Goal: Information Seeking & Learning: Learn about a topic

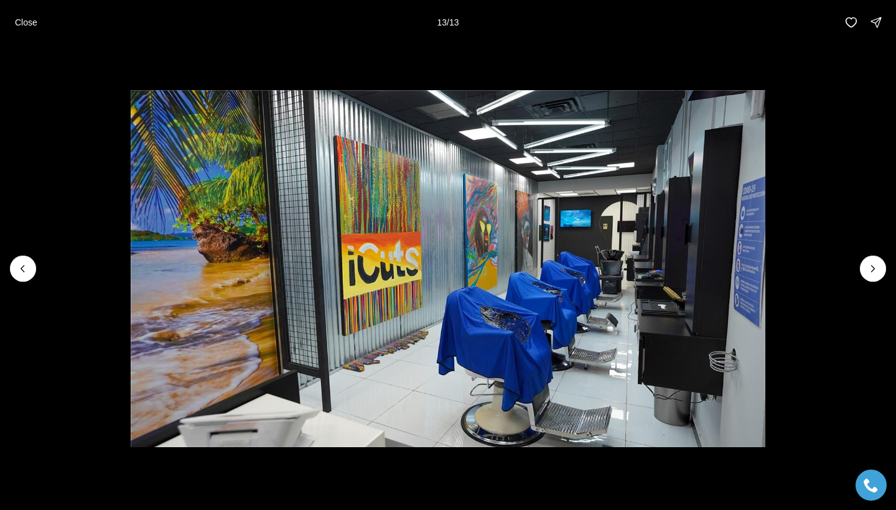
click at [874, 265] on div at bounding box center [873, 269] width 26 height 26
click at [24, 266] on icon "Previous slide" at bounding box center [22, 269] width 3 height 6
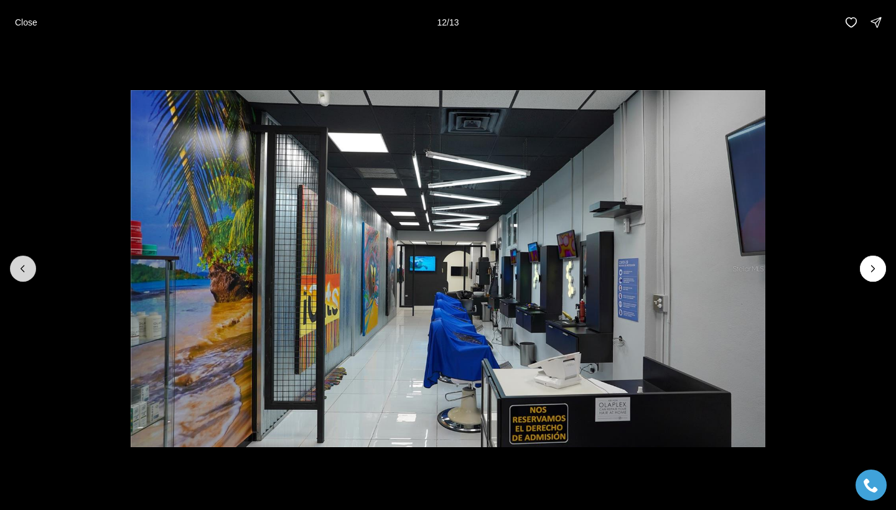
click at [24, 266] on icon "Previous slide" at bounding box center [22, 269] width 3 height 6
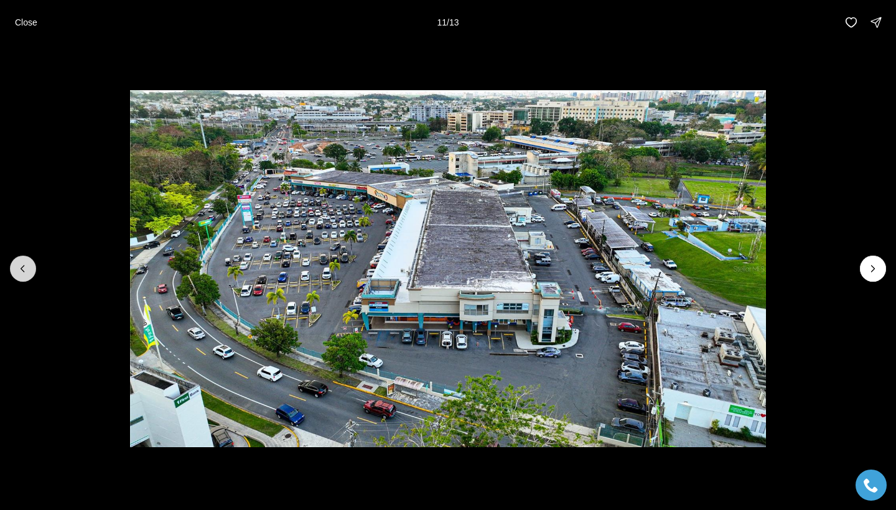
click at [24, 266] on icon "Previous slide" at bounding box center [22, 269] width 3 height 6
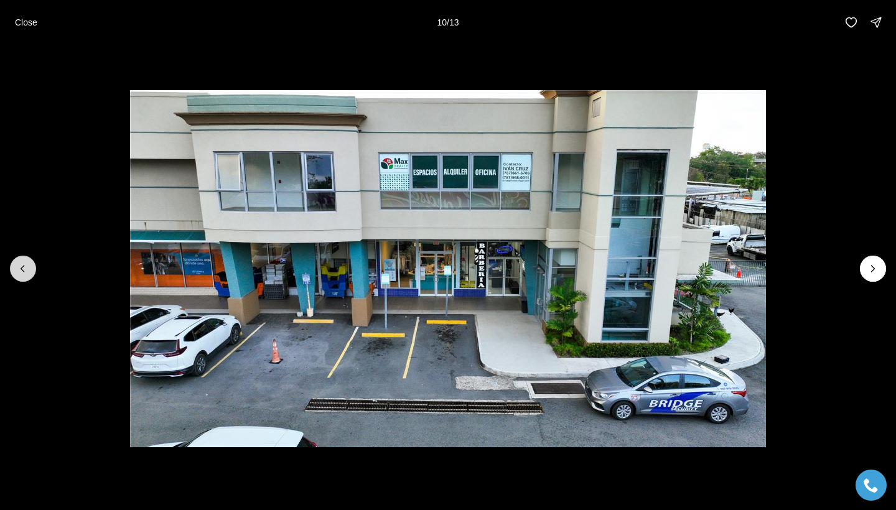
click at [24, 266] on icon "Previous slide" at bounding box center [22, 269] width 3 height 6
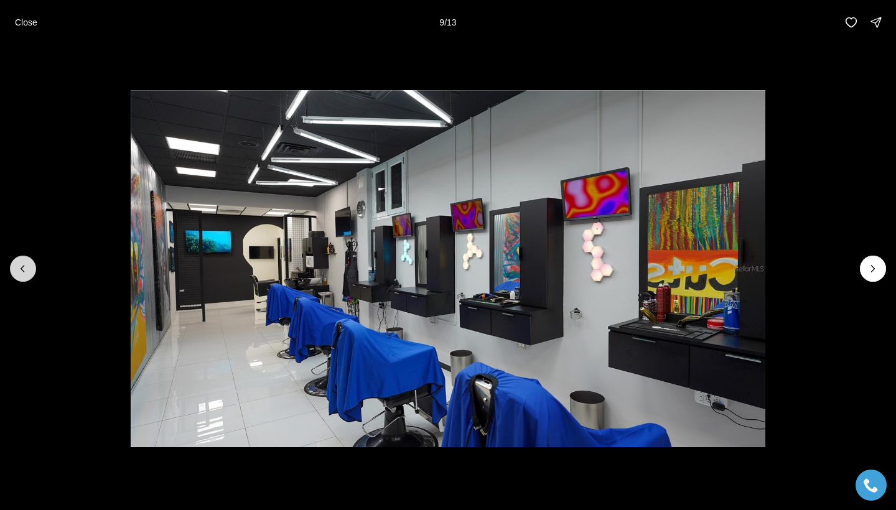
click at [24, 266] on icon "Previous slide" at bounding box center [22, 269] width 3 height 6
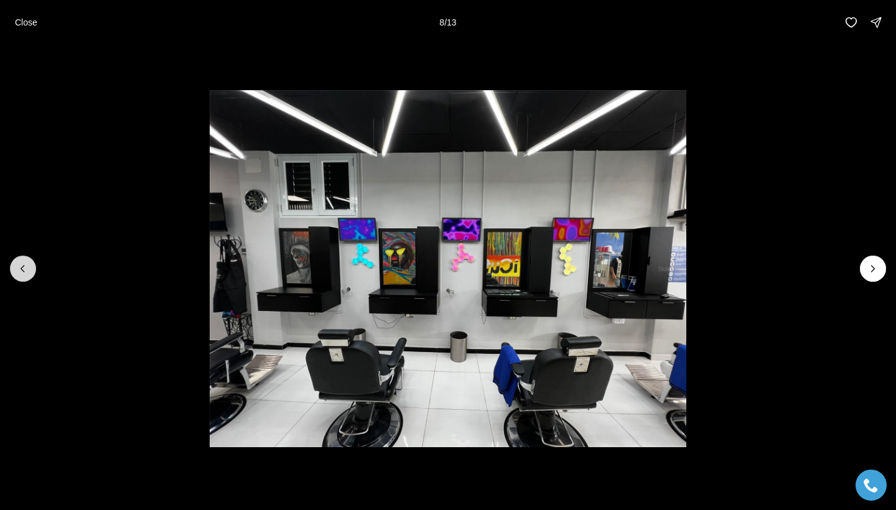
click at [24, 266] on icon "Previous slide" at bounding box center [22, 269] width 3 height 6
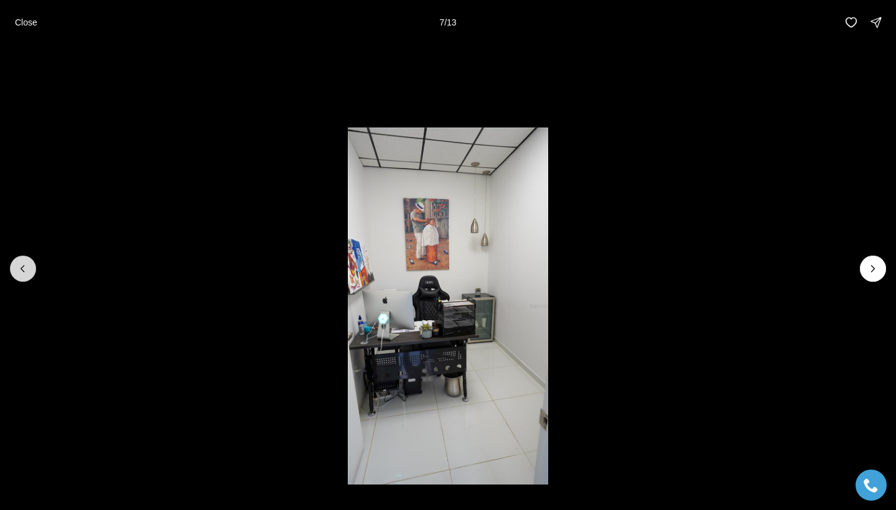
click at [24, 266] on icon "Previous slide" at bounding box center [22, 269] width 3 height 6
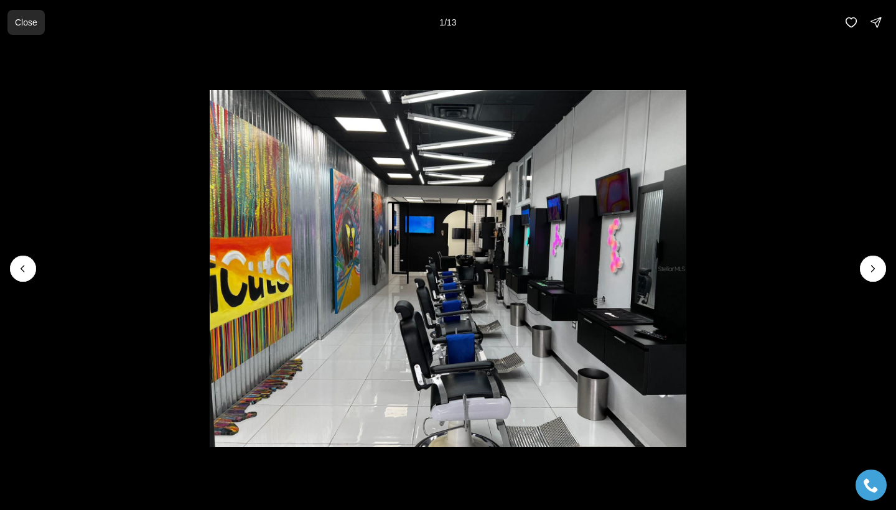
click at [19, 17] on p "Close" at bounding box center [26, 22] width 22 height 10
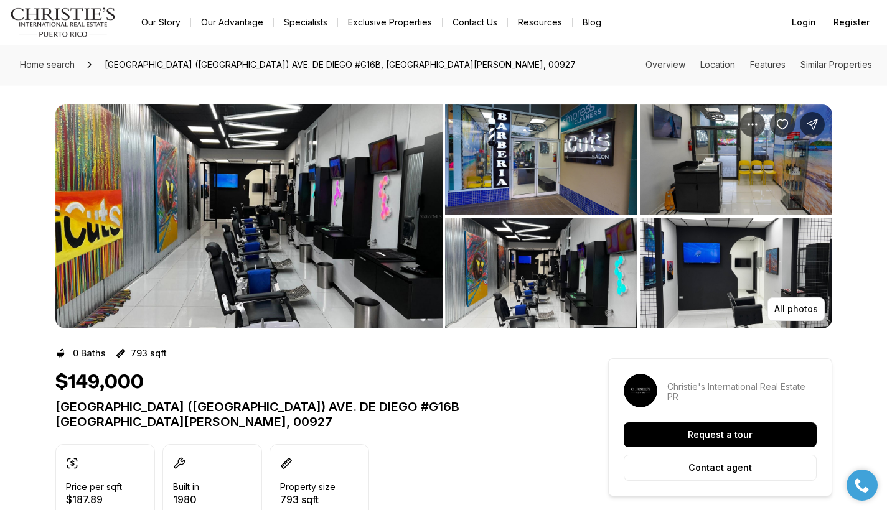
click at [209, 250] on img "View image gallery" at bounding box center [248, 217] width 387 height 224
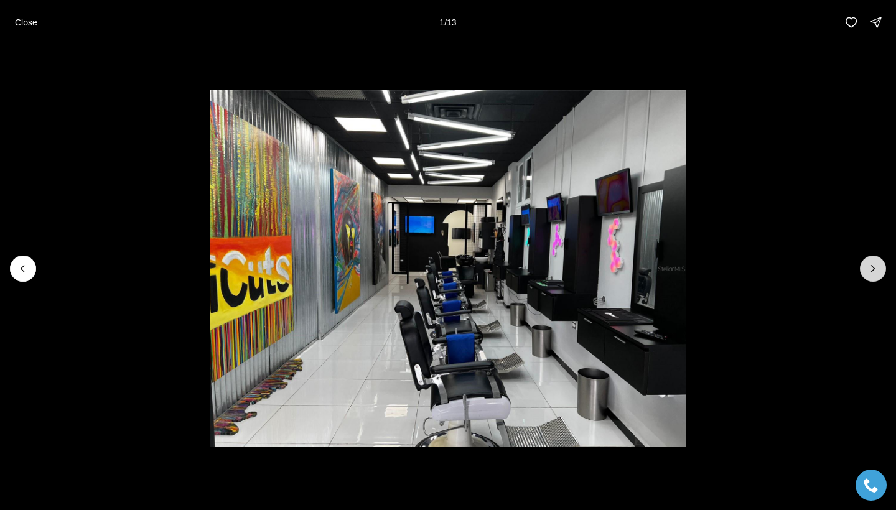
click at [865, 265] on button "Next slide" at bounding box center [873, 269] width 26 height 26
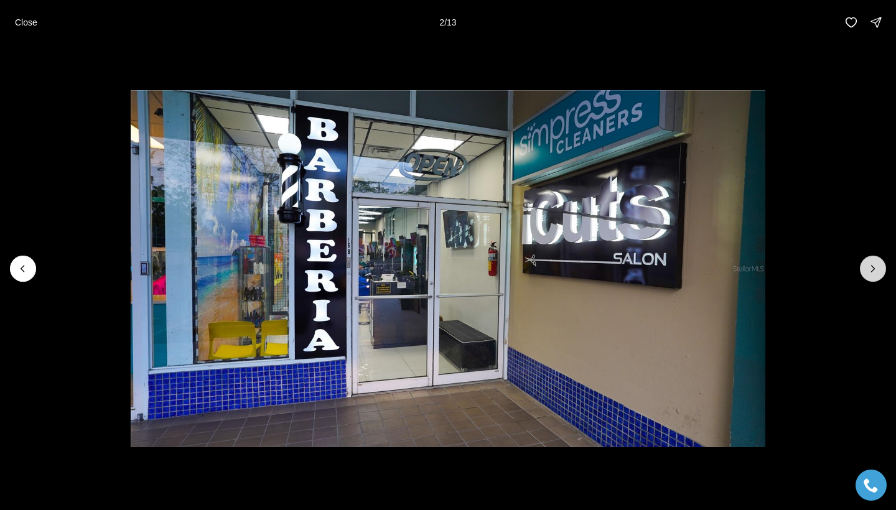
click at [865, 265] on button "Next slide" at bounding box center [873, 269] width 26 height 26
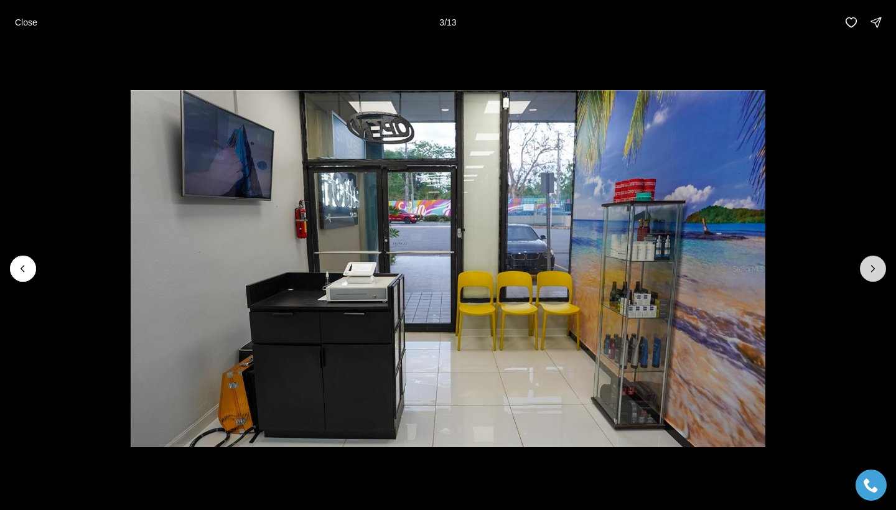
click at [865, 265] on button "Next slide" at bounding box center [873, 269] width 26 height 26
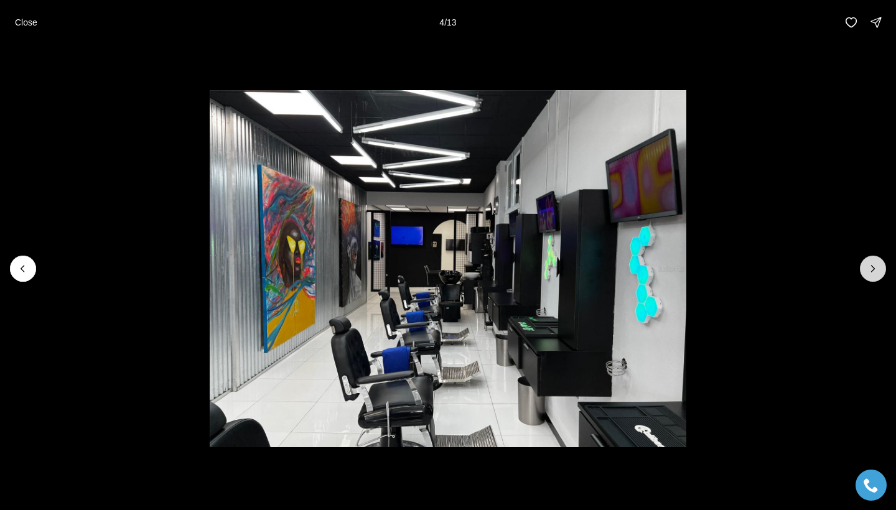
click at [865, 265] on button "Next slide" at bounding box center [873, 269] width 26 height 26
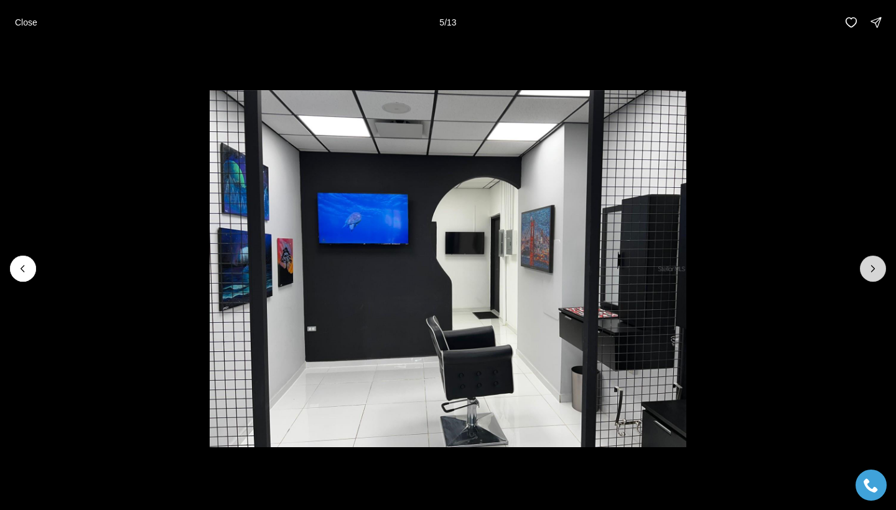
click at [865, 265] on button "Next slide" at bounding box center [873, 269] width 26 height 26
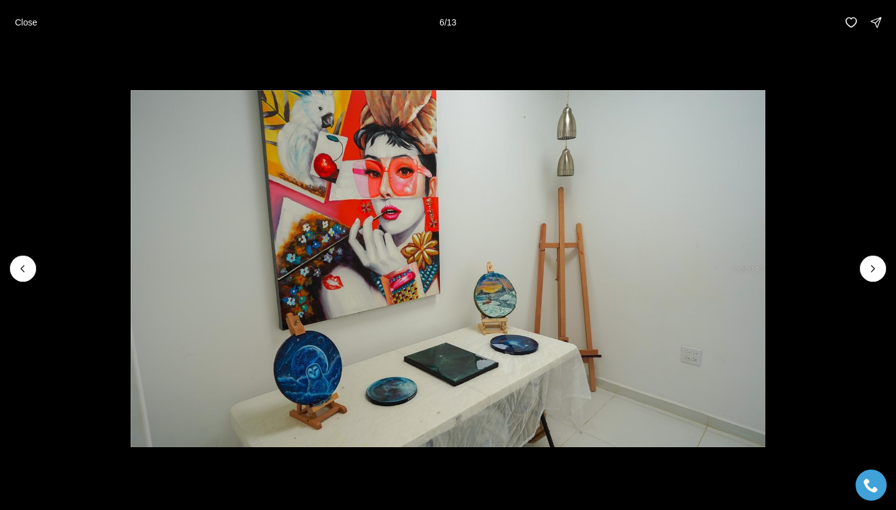
click at [131, 270] on img "6 of 13" at bounding box center [448, 268] width 635 height 357
click at [20, 270] on icon "Previous slide" at bounding box center [23, 269] width 12 height 12
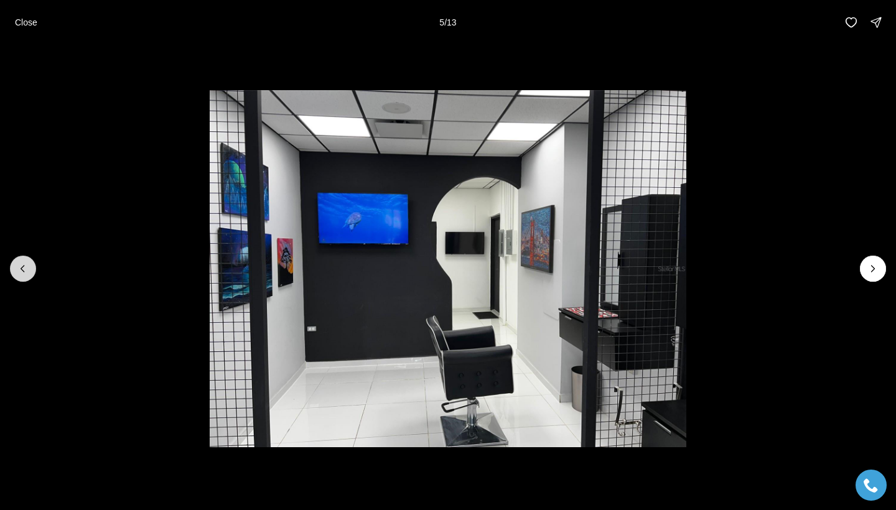
click at [20, 270] on icon "Previous slide" at bounding box center [23, 269] width 12 height 12
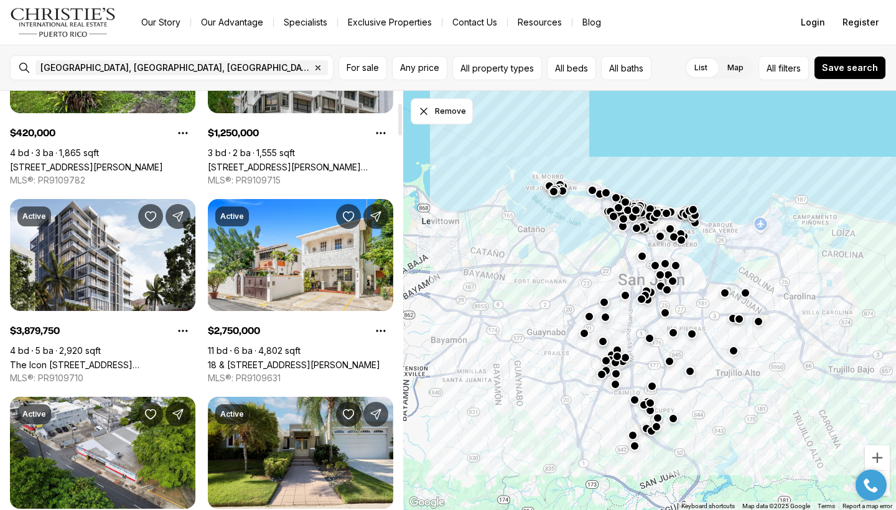
scroll to position [154, 0]
